Goal: Task Accomplishment & Management: Use online tool/utility

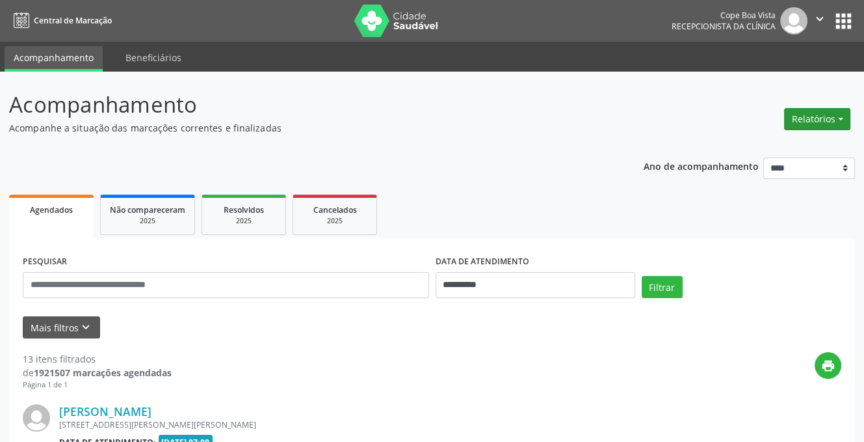
click at [817, 108] on button "Relatórios" at bounding box center [817, 119] width 66 height 22
click at [786, 139] on link "Agendamentos" at bounding box center [781, 147] width 140 height 18
select select "*"
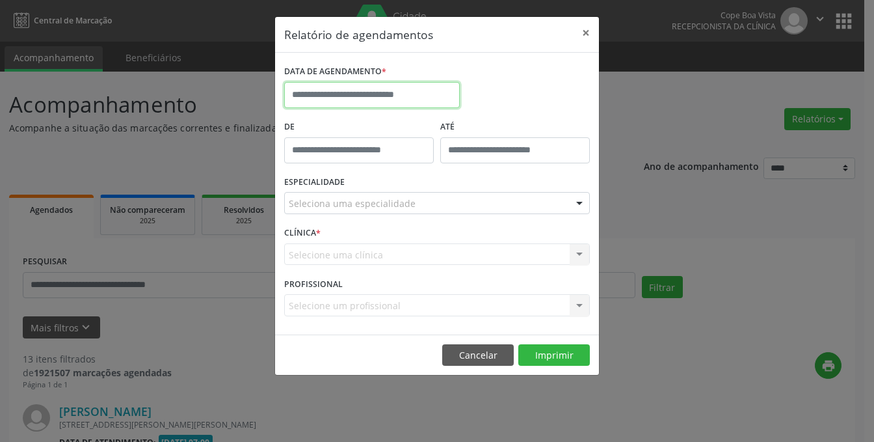
click at [369, 103] on body "**********" at bounding box center [437, 221] width 874 height 442
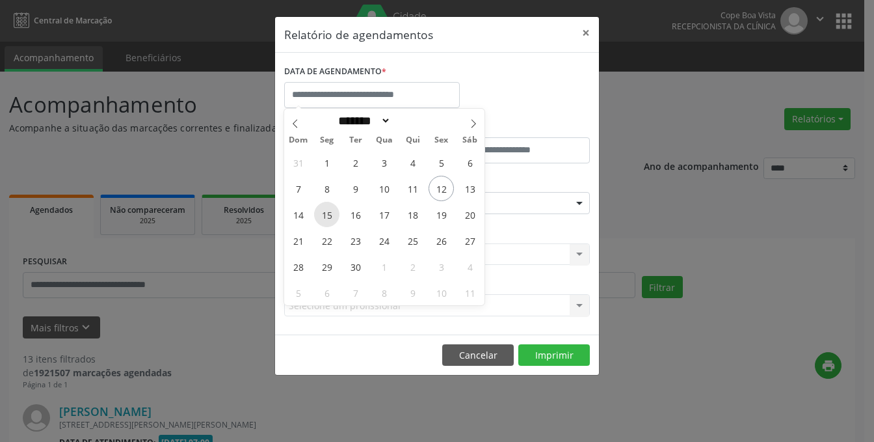
click at [331, 215] on span "15" at bounding box center [326, 214] width 25 height 25
type input "**********"
click at [334, 210] on span "15" at bounding box center [326, 214] width 25 height 25
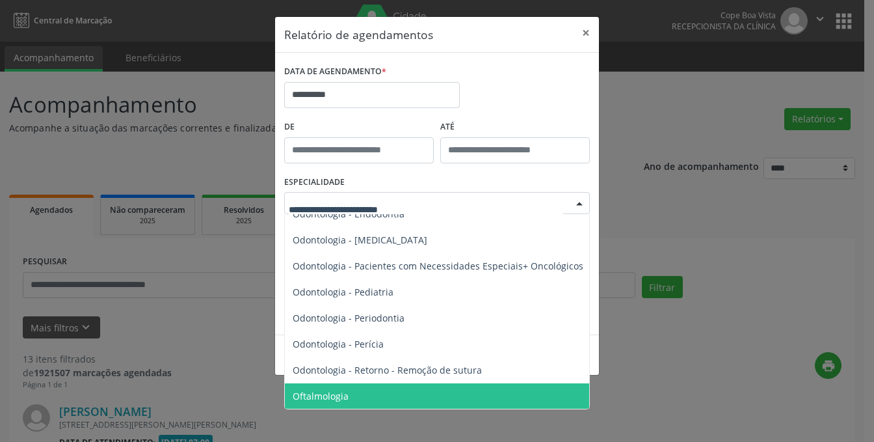
scroll to position [1756, 0]
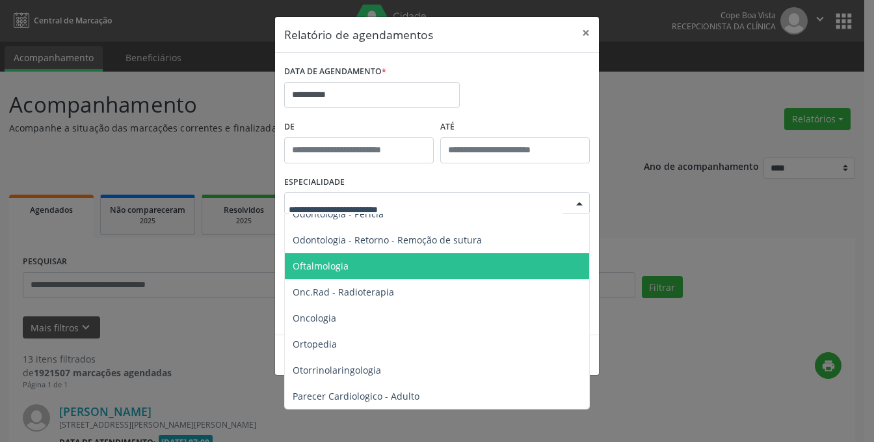
click at [344, 268] on span "Oftalmologia" at bounding box center [321, 266] width 56 height 12
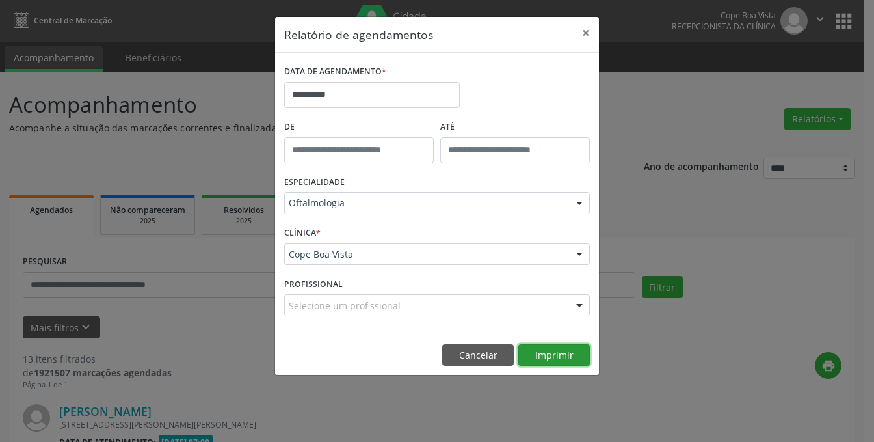
click at [536, 354] on button "Imprimir" at bounding box center [554, 355] width 72 height 22
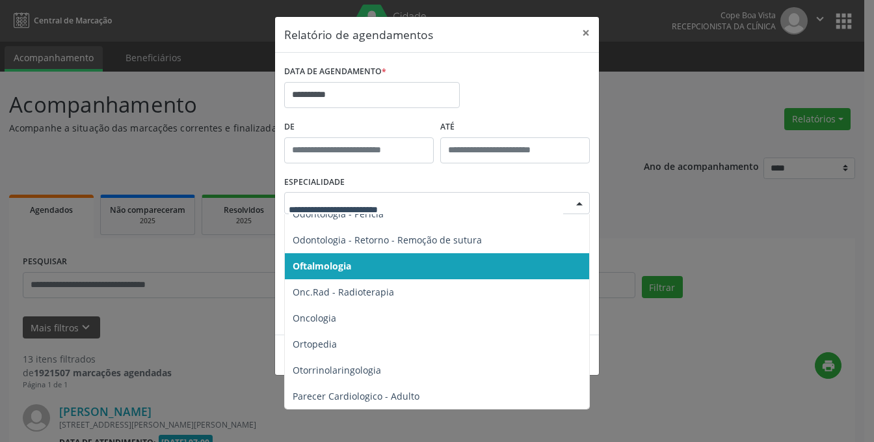
scroll to position [1821, 0]
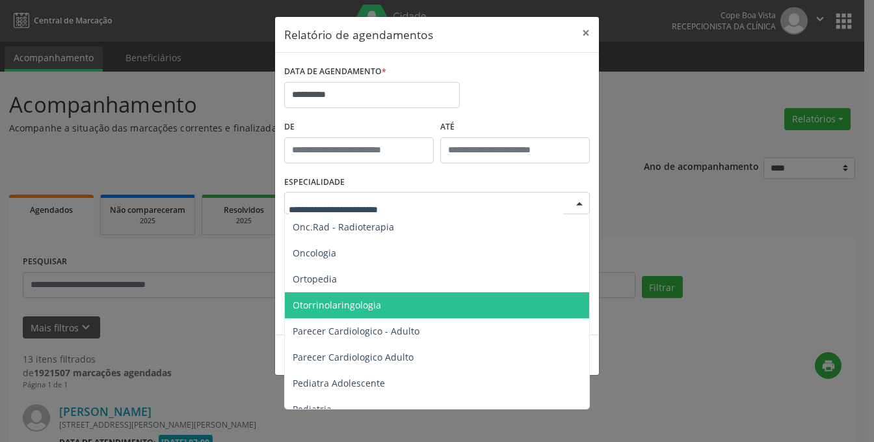
click at [356, 299] on span "Otorrinolaringologia" at bounding box center [337, 305] width 88 height 12
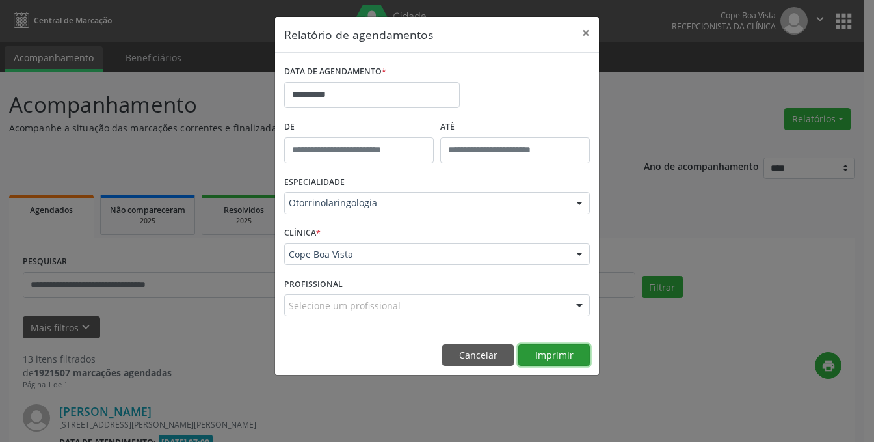
click at [544, 351] on button "Imprimir" at bounding box center [554, 355] width 72 height 22
